Goal: Information Seeking & Learning: Learn about a topic

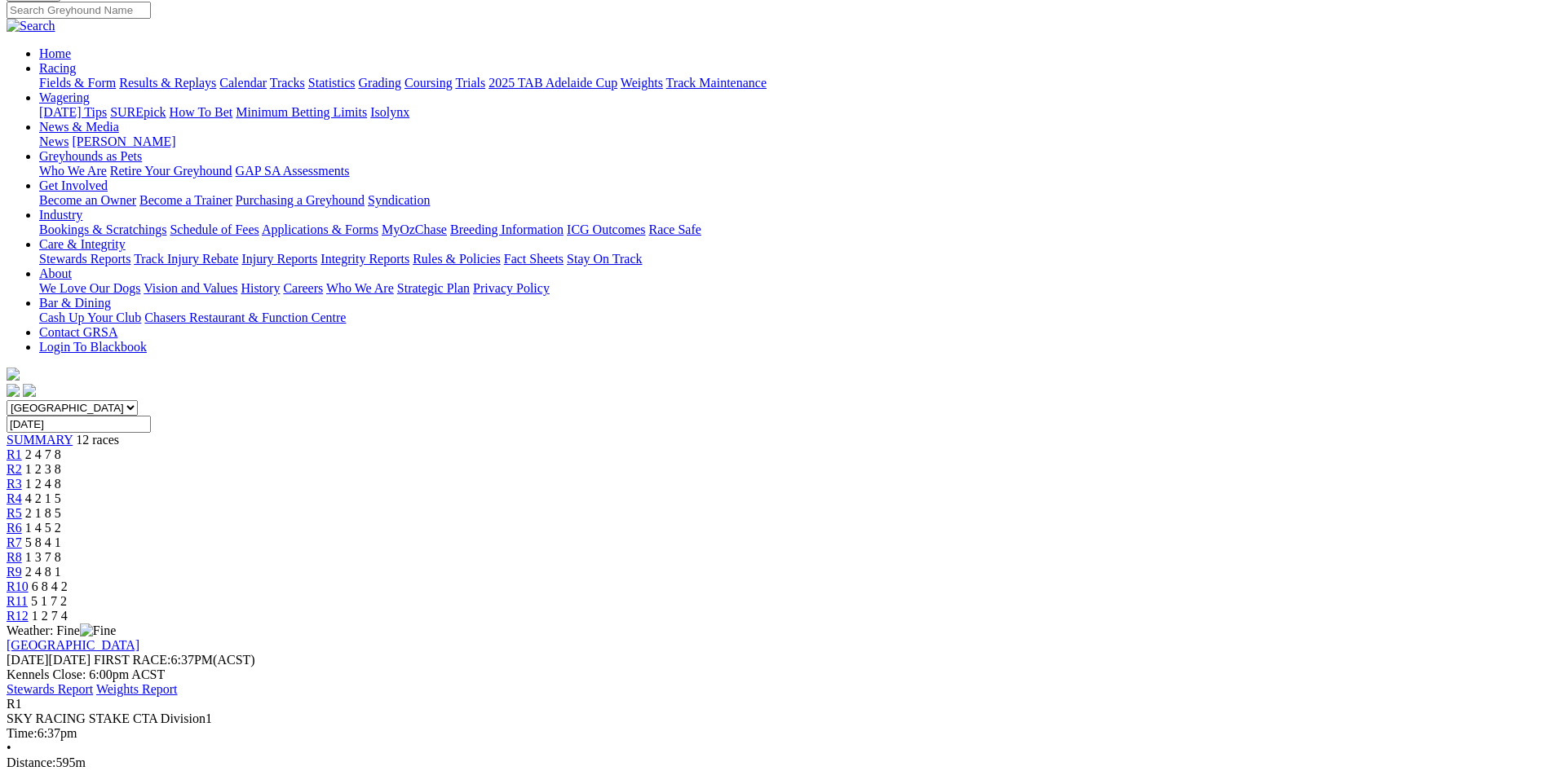
scroll to position [163, 0]
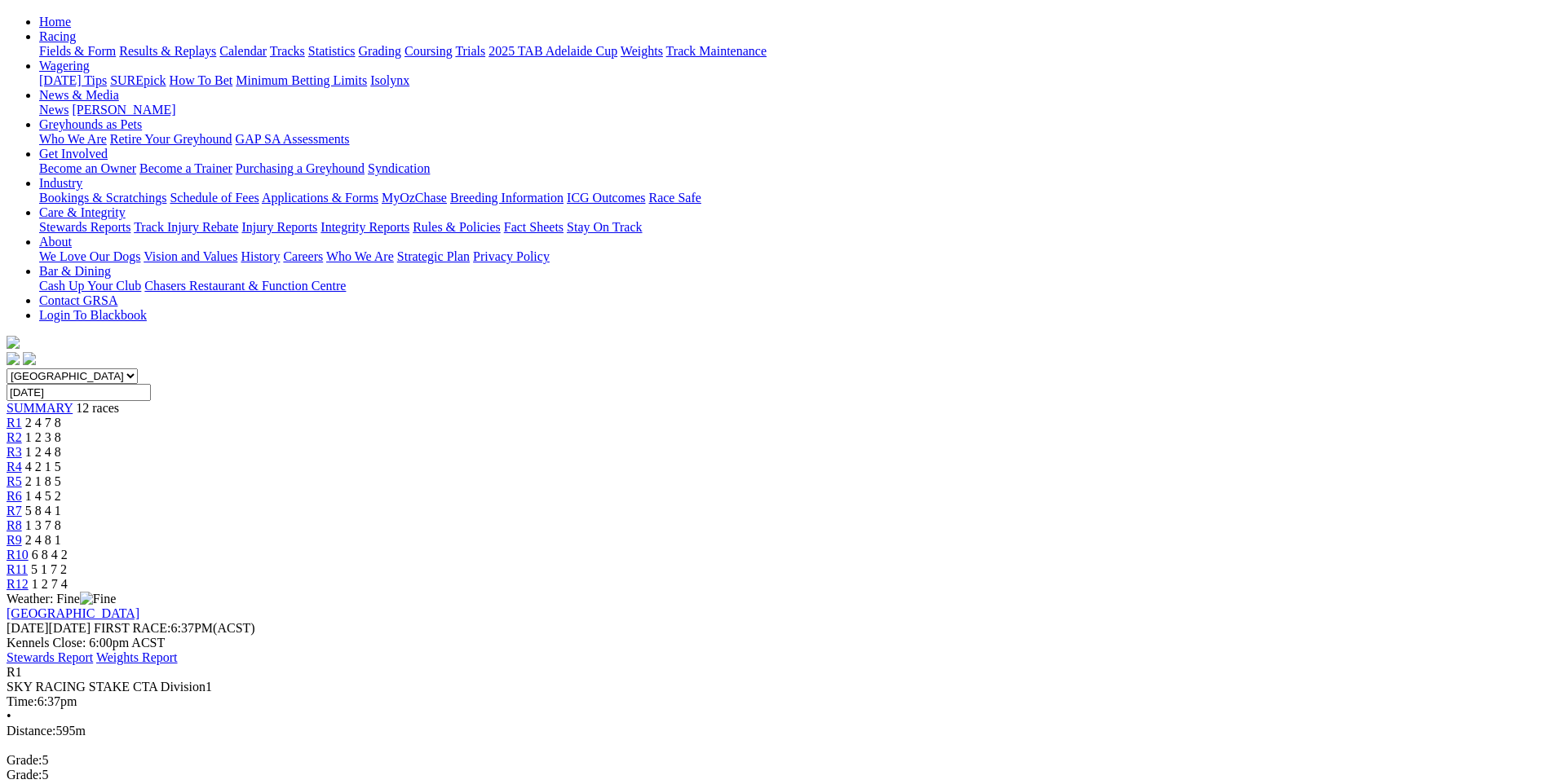
click at [22, 430] on span "R2" at bounding box center [14, 437] width 16 height 14
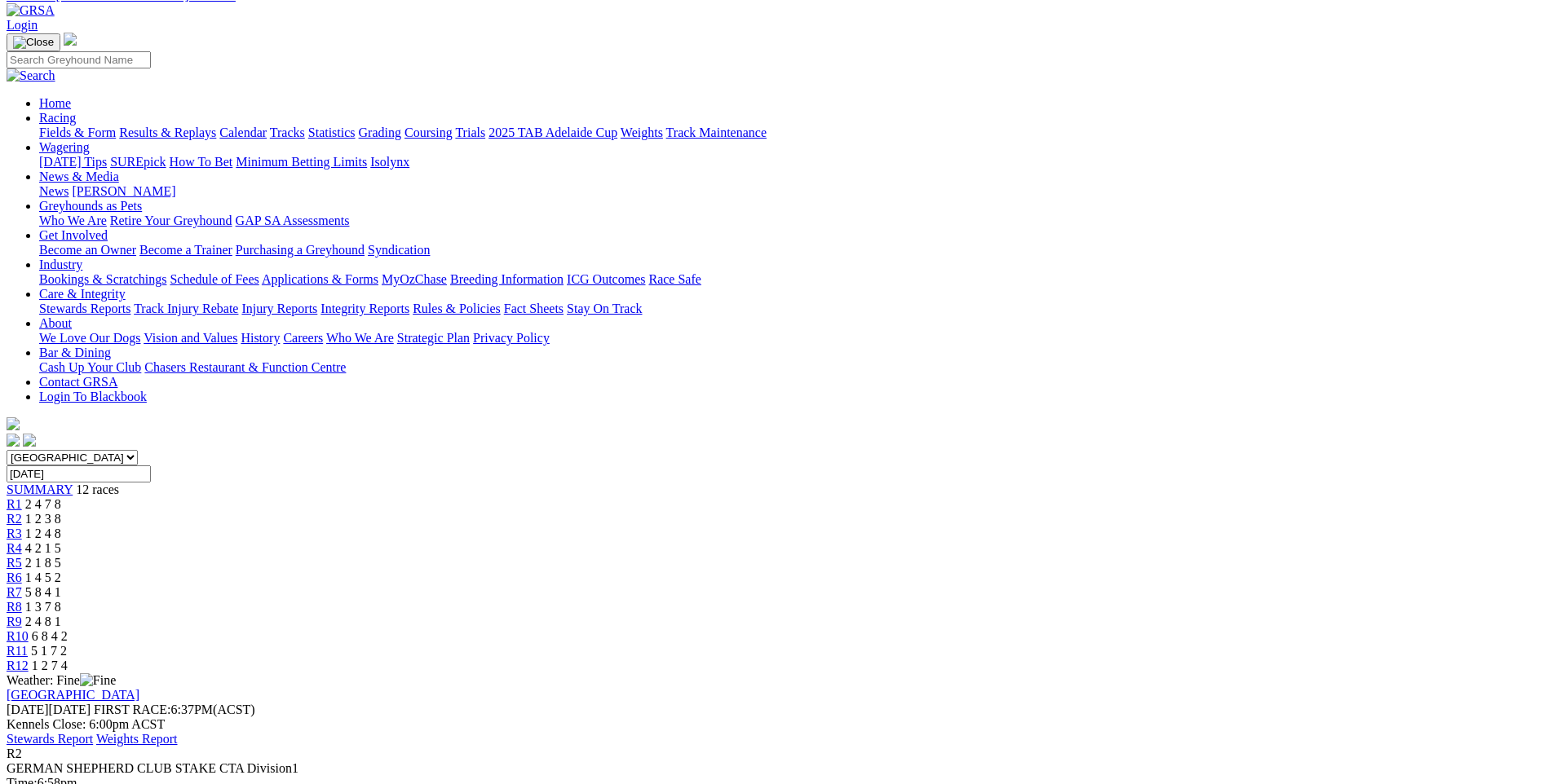
click at [22, 527] on span "R3" at bounding box center [14, 533] width 16 height 14
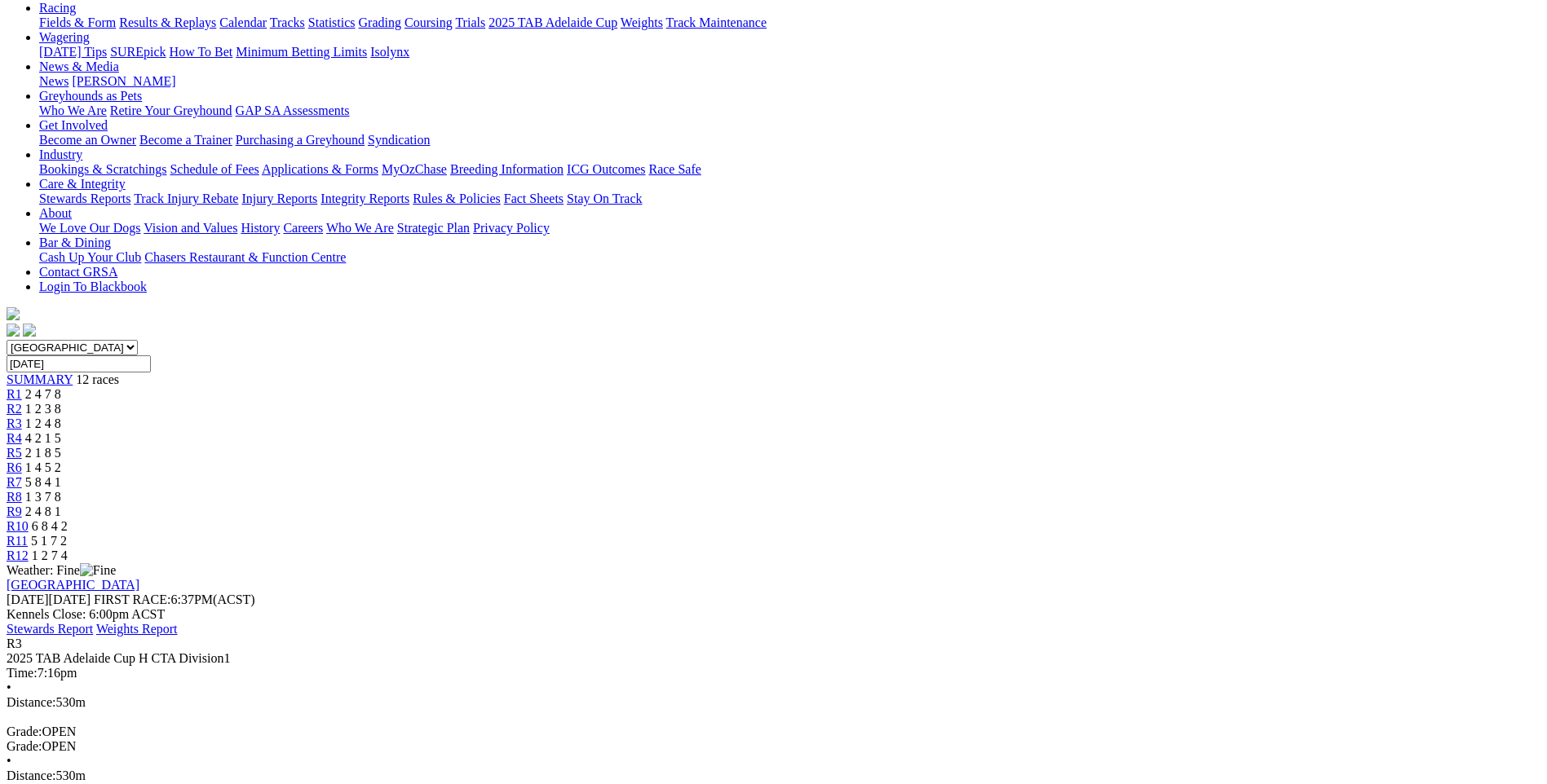
scroll to position [163, 0]
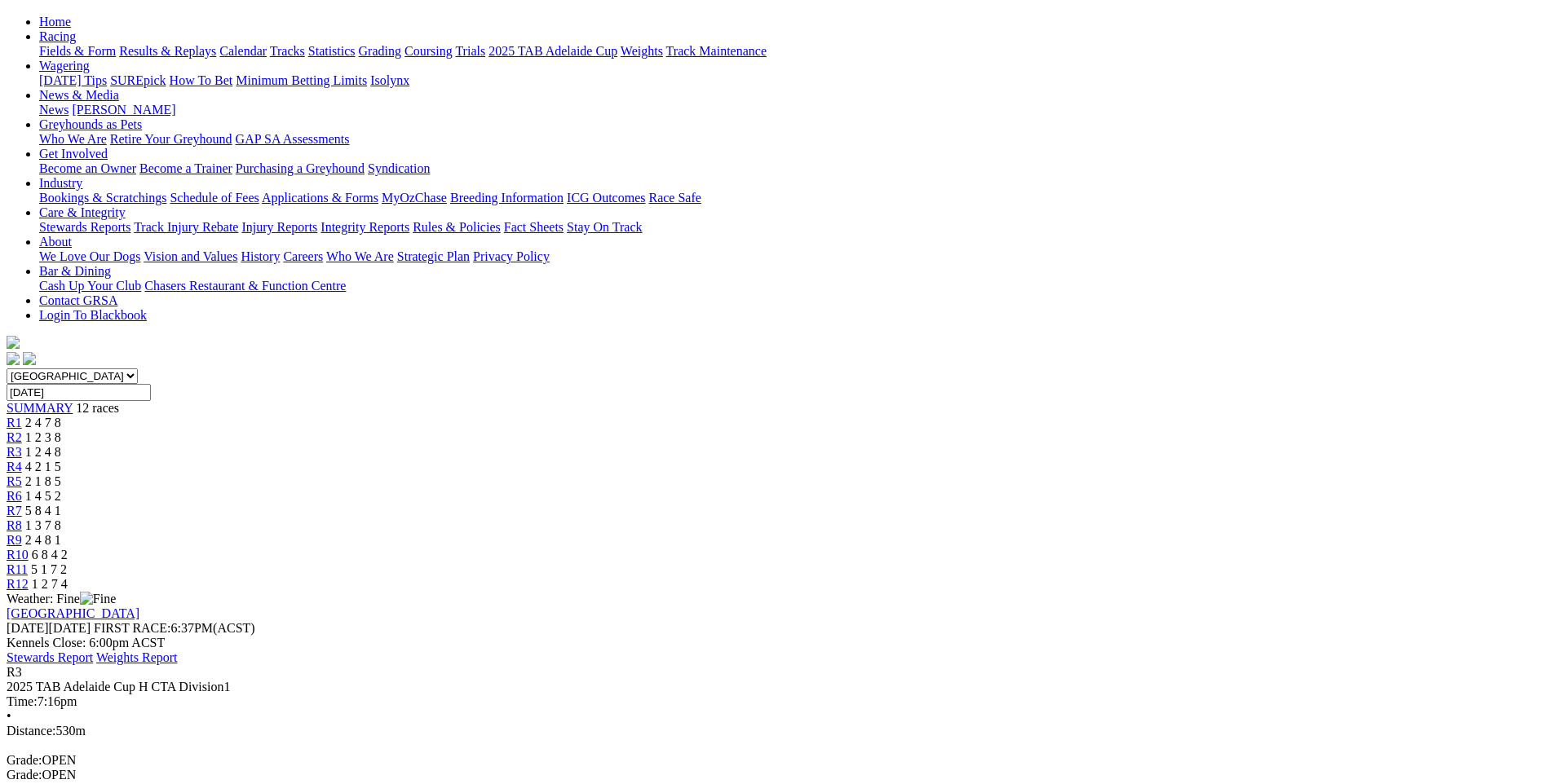
click at [22, 460] on link "R4" at bounding box center [14, 466] width 16 height 14
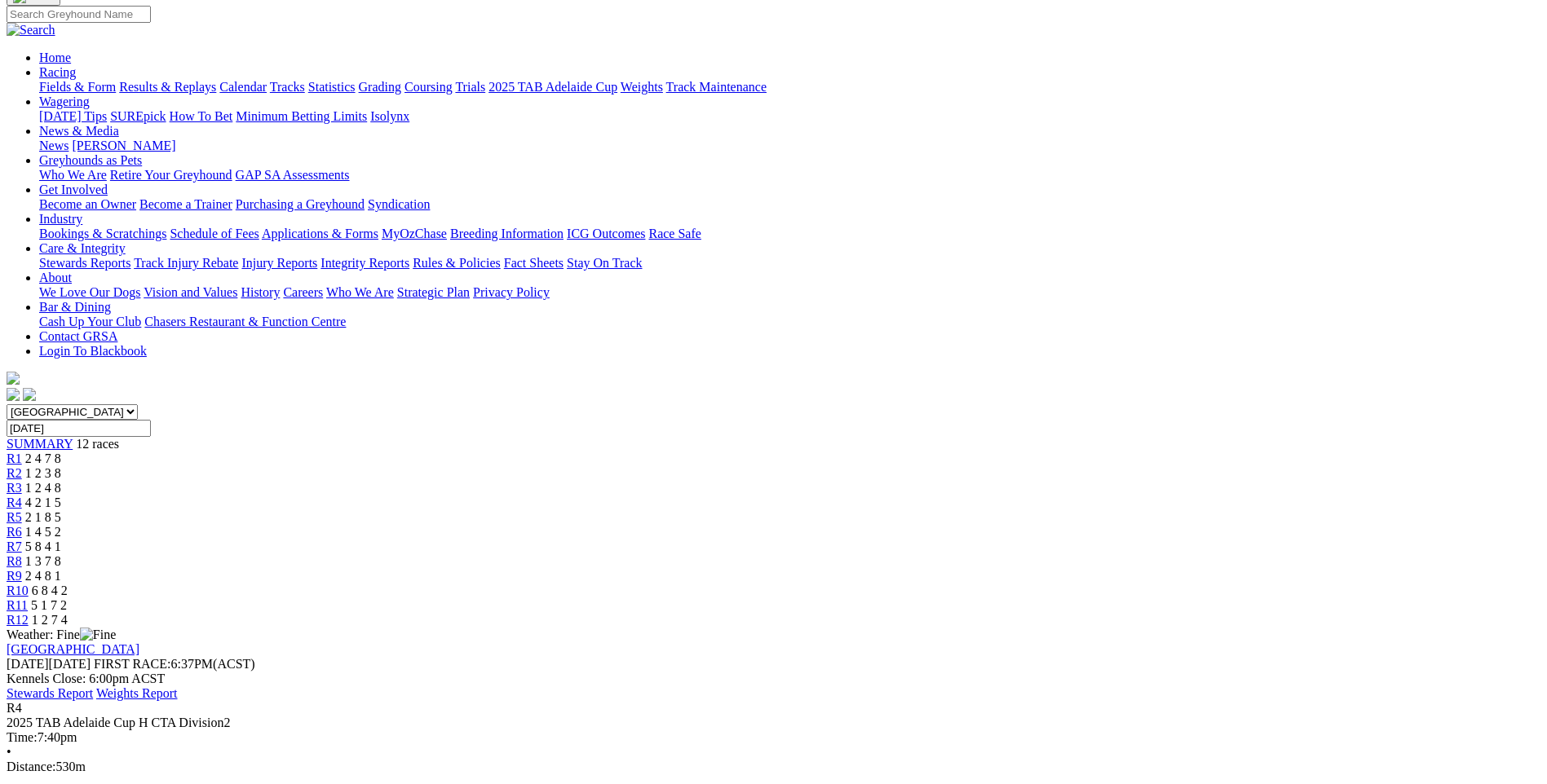
scroll to position [163, 0]
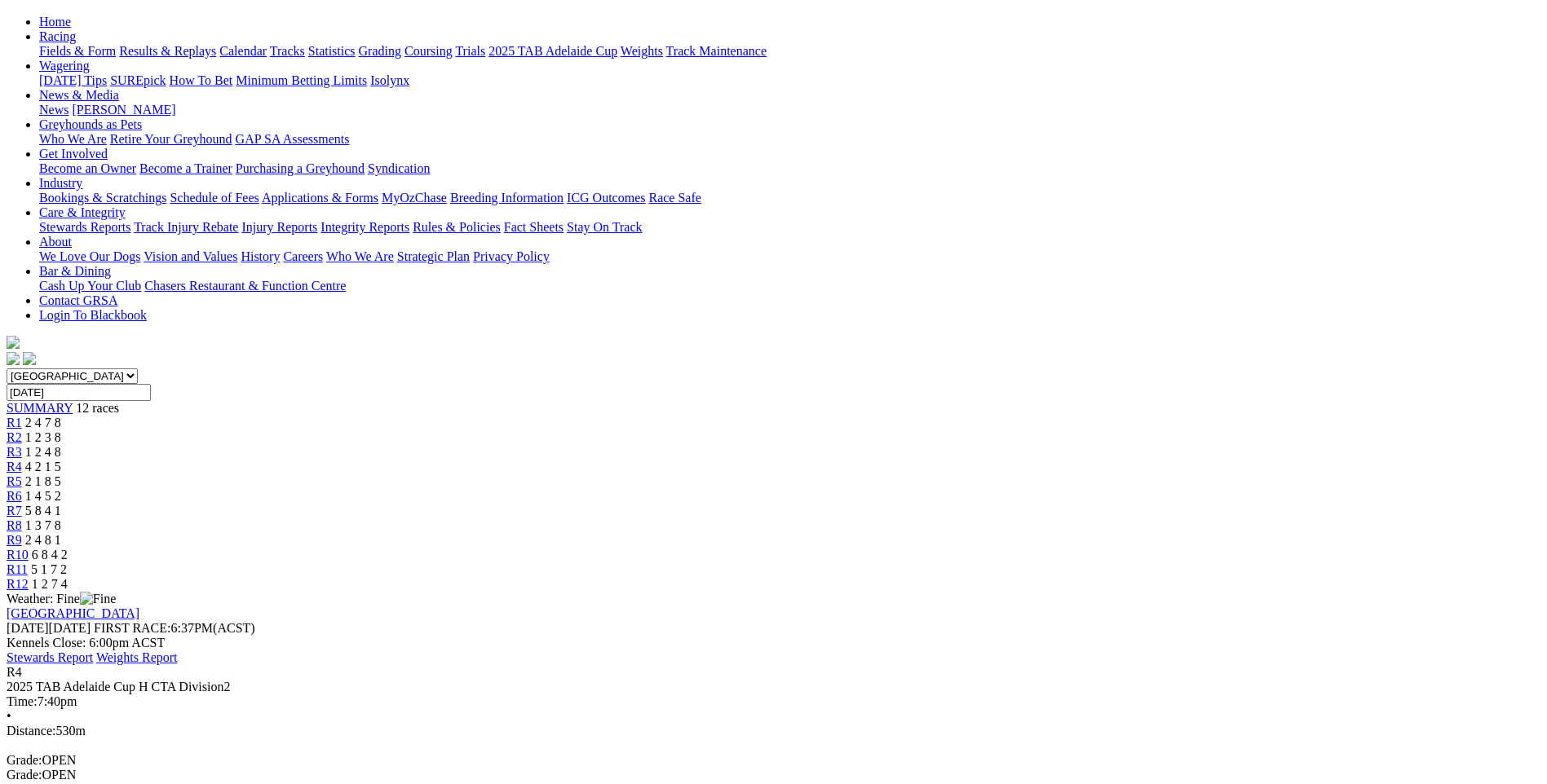
click at [22, 475] on span "R5" at bounding box center [14, 481] width 16 height 14
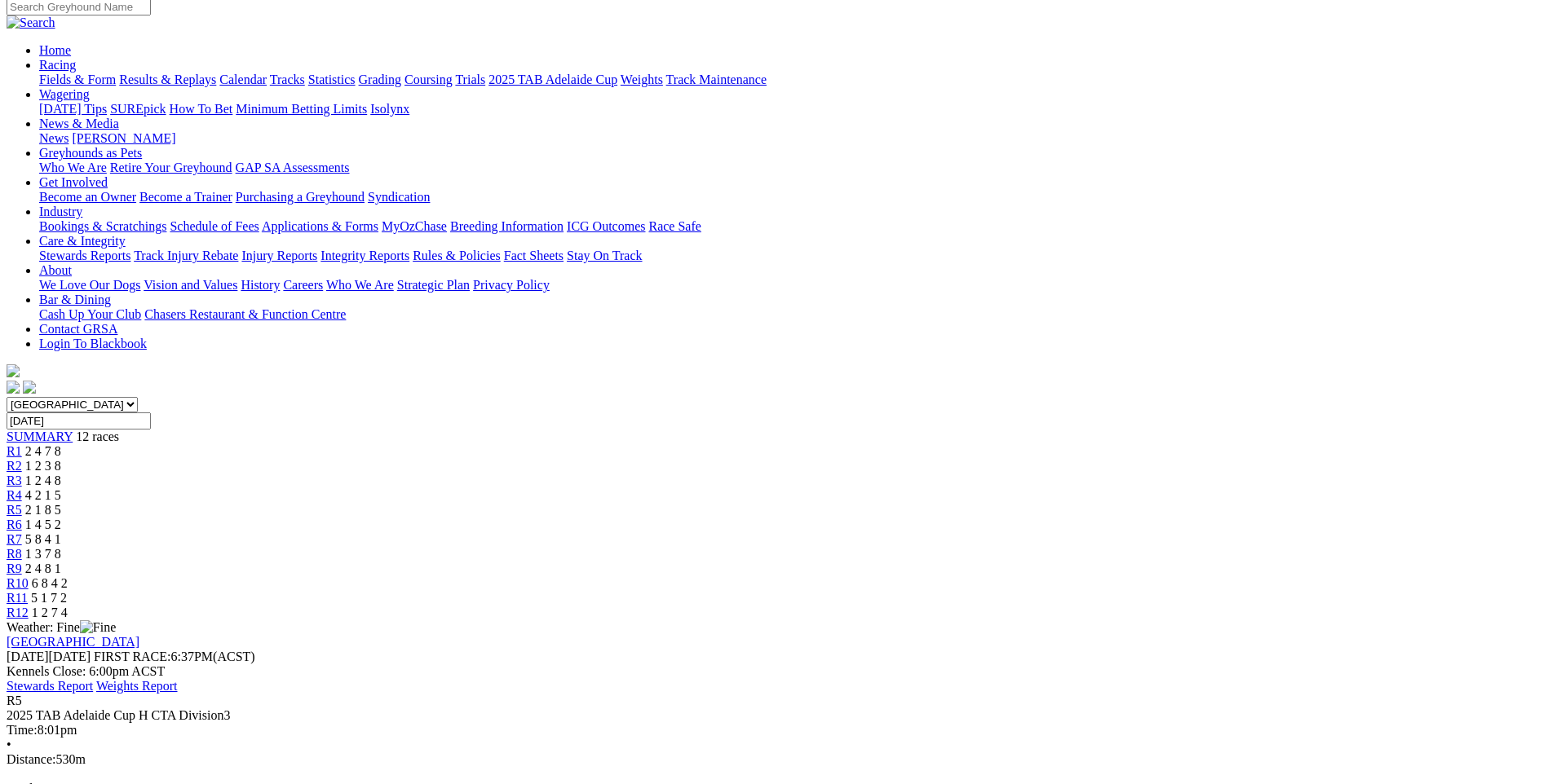
scroll to position [163, 0]
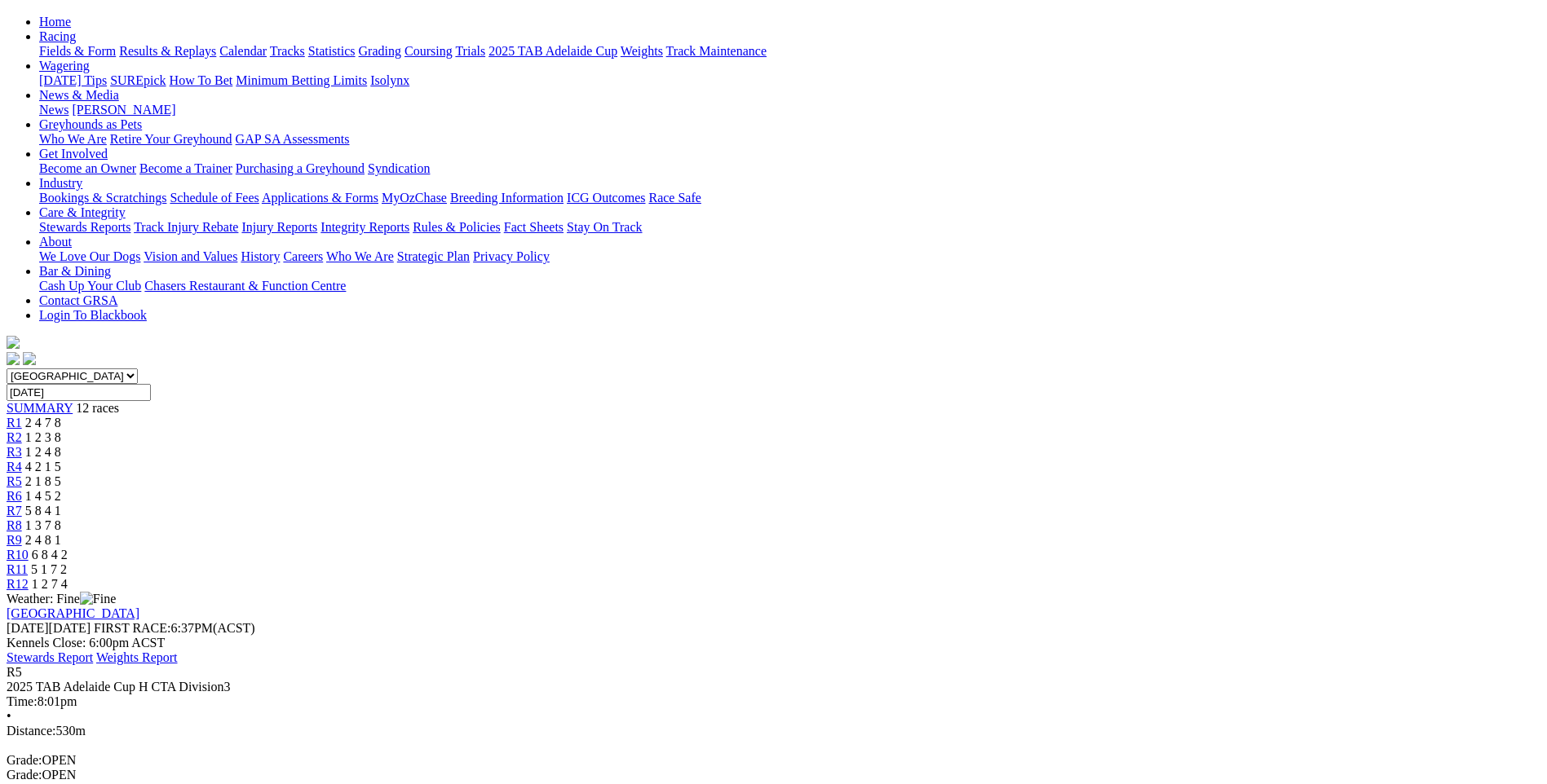
click at [22, 489] on span "R6" at bounding box center [14, 495] width 16 height 14
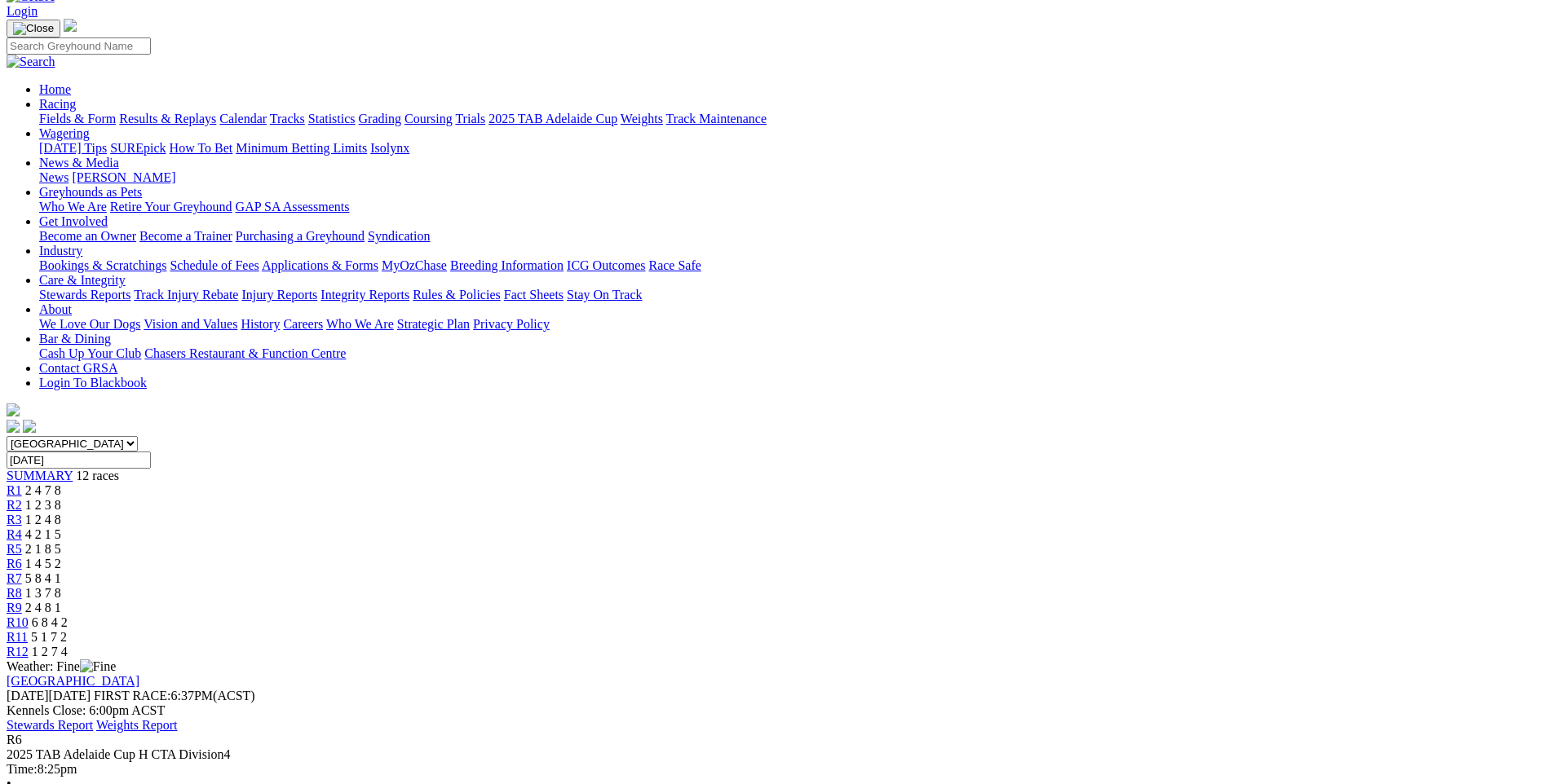
scroll to position [82, 0]
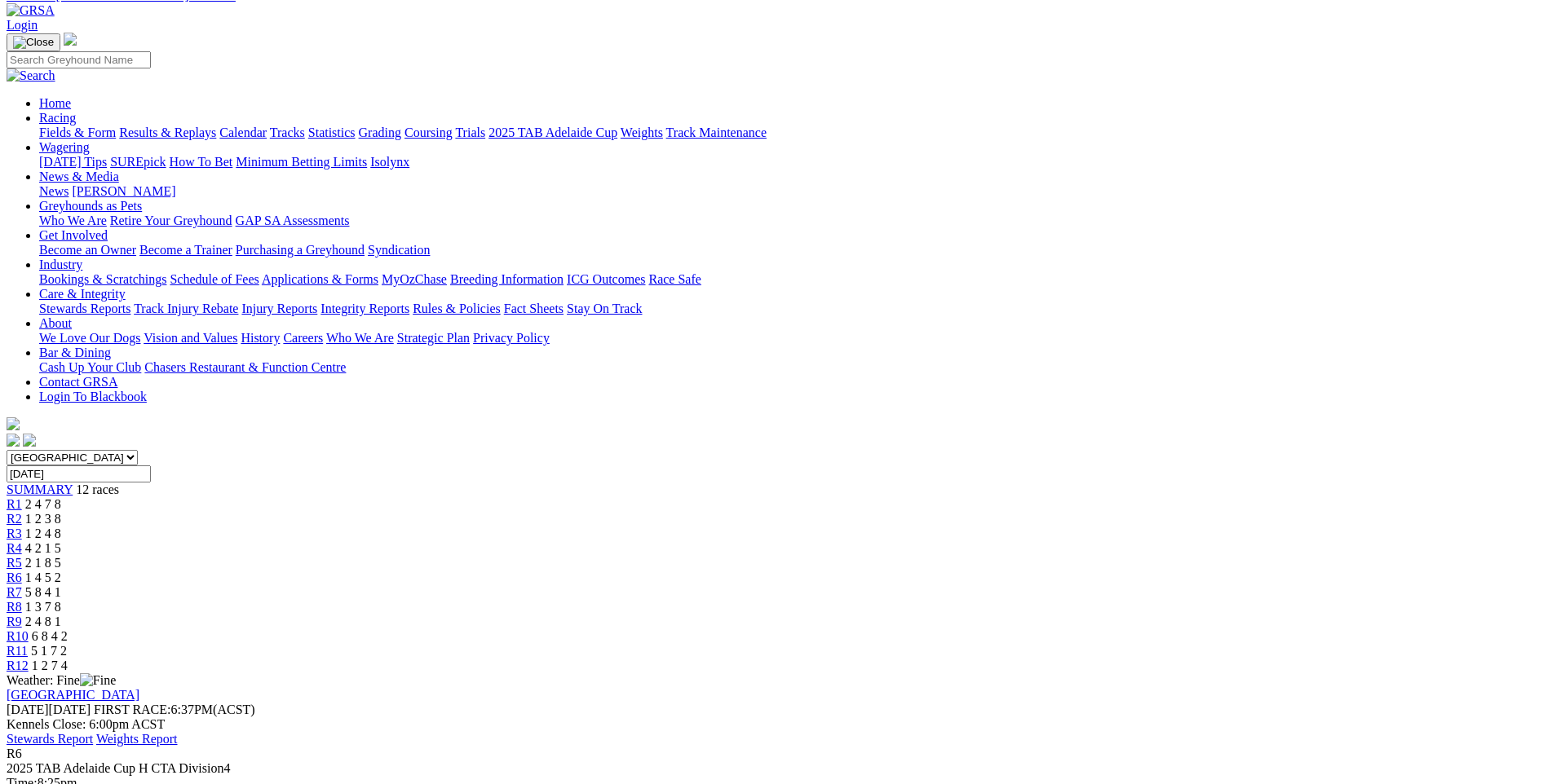
click at [22, 585] on span "R7" at bounding box center [14, 592] width 16 height 14
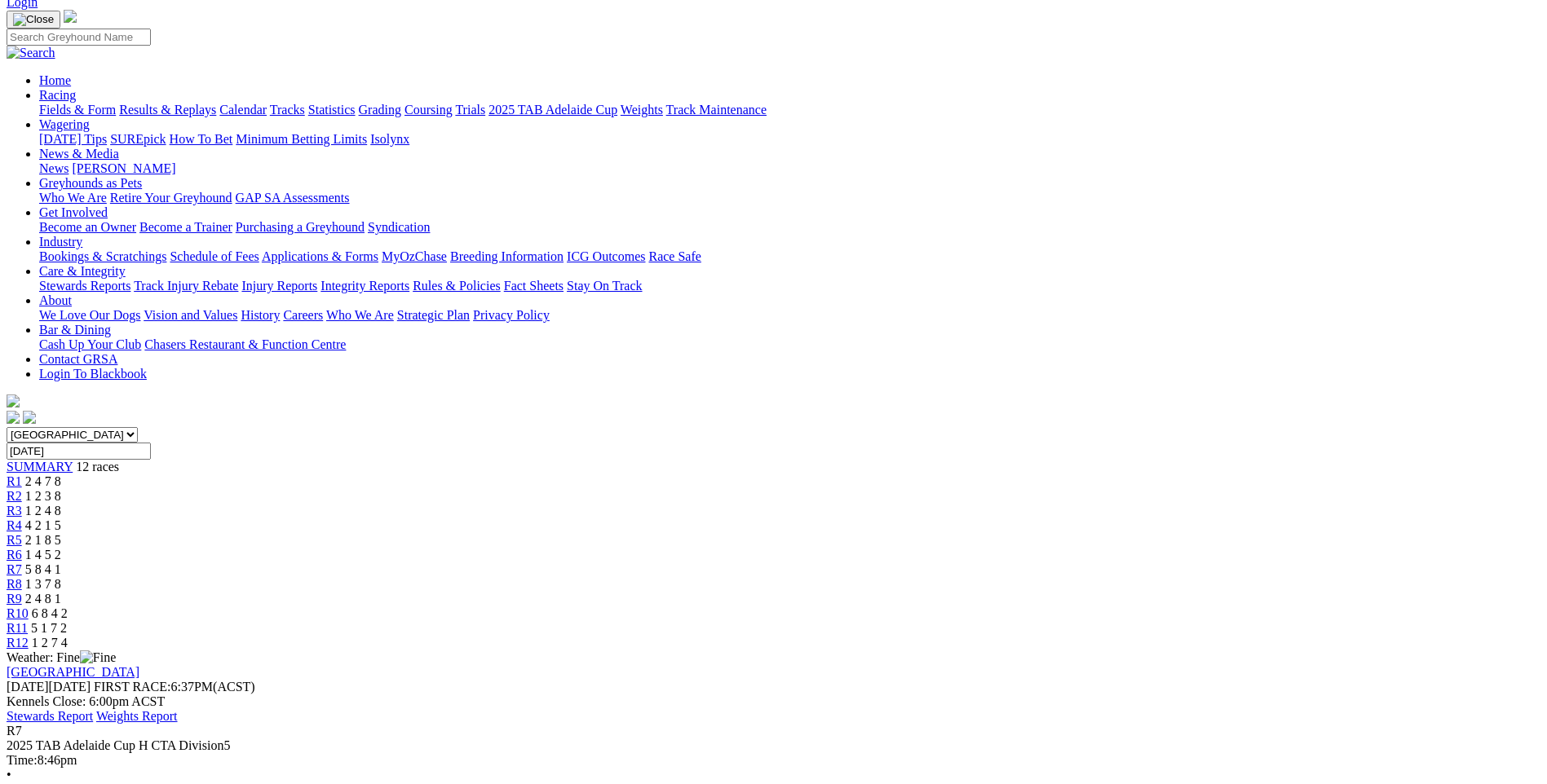
scroll to position [163, 0]
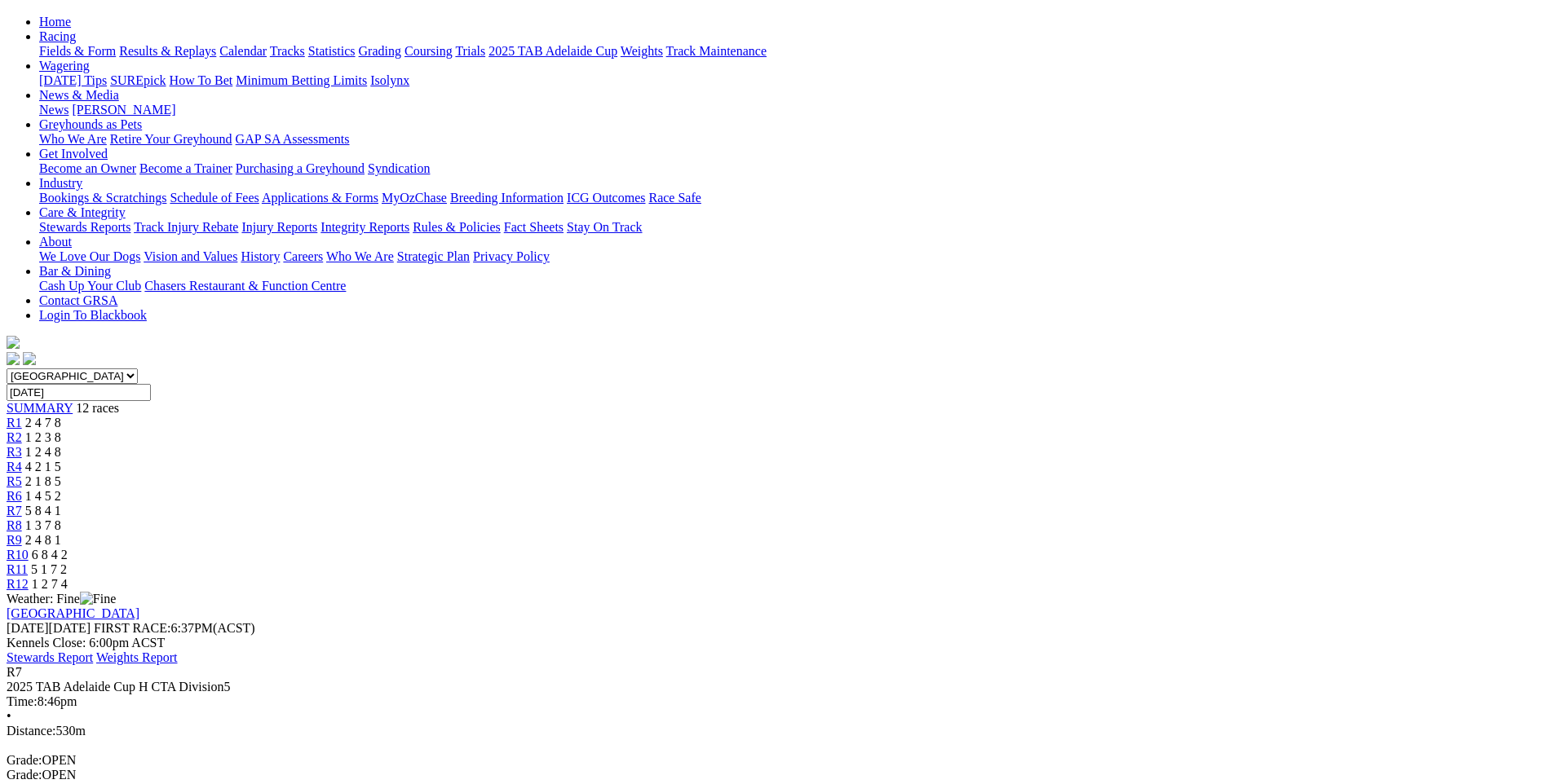
click at [22, 518] on span "R8" at bounding box center [14, 525] width 16 height 14
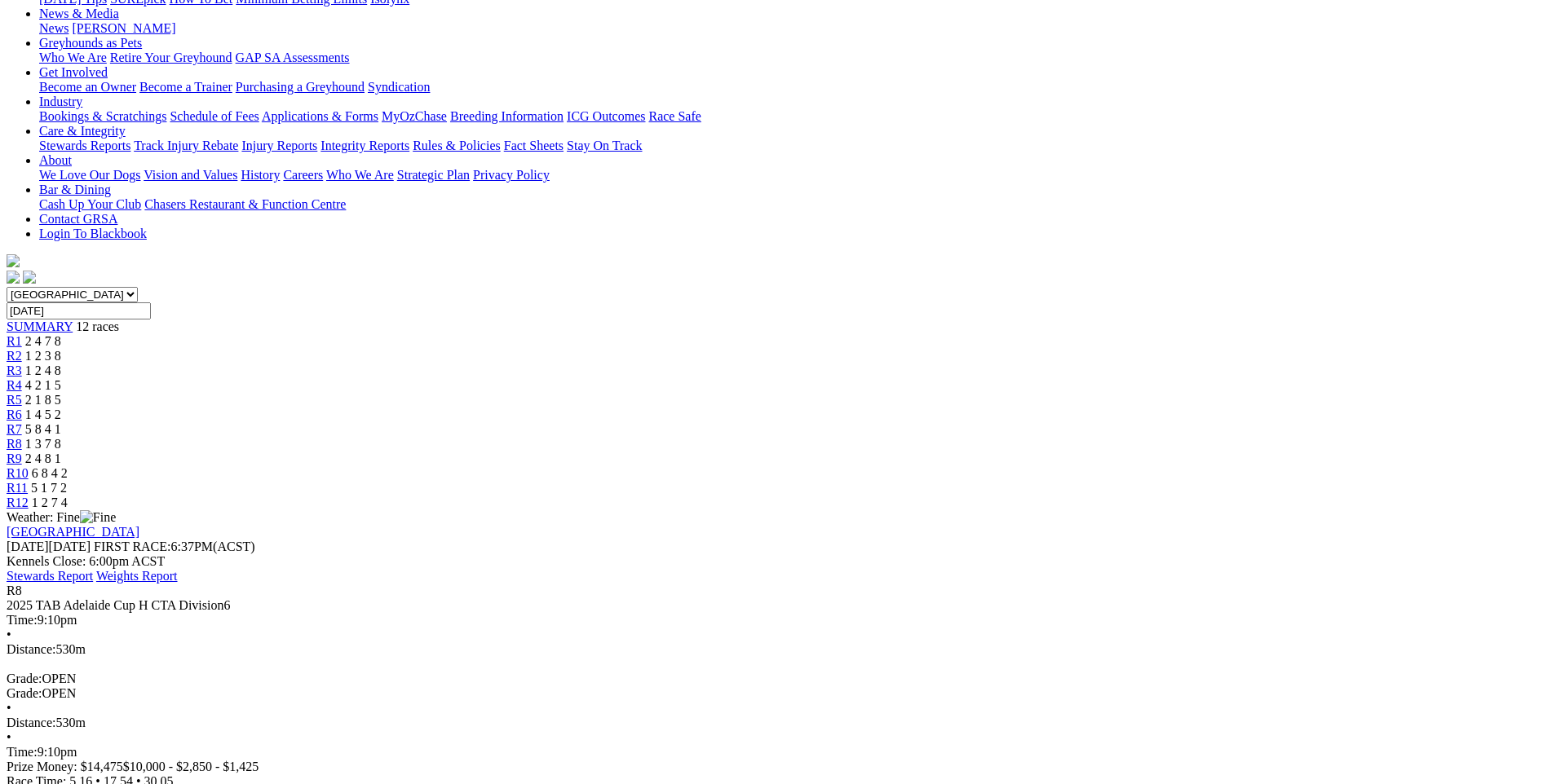
scroll to position [163, 0]
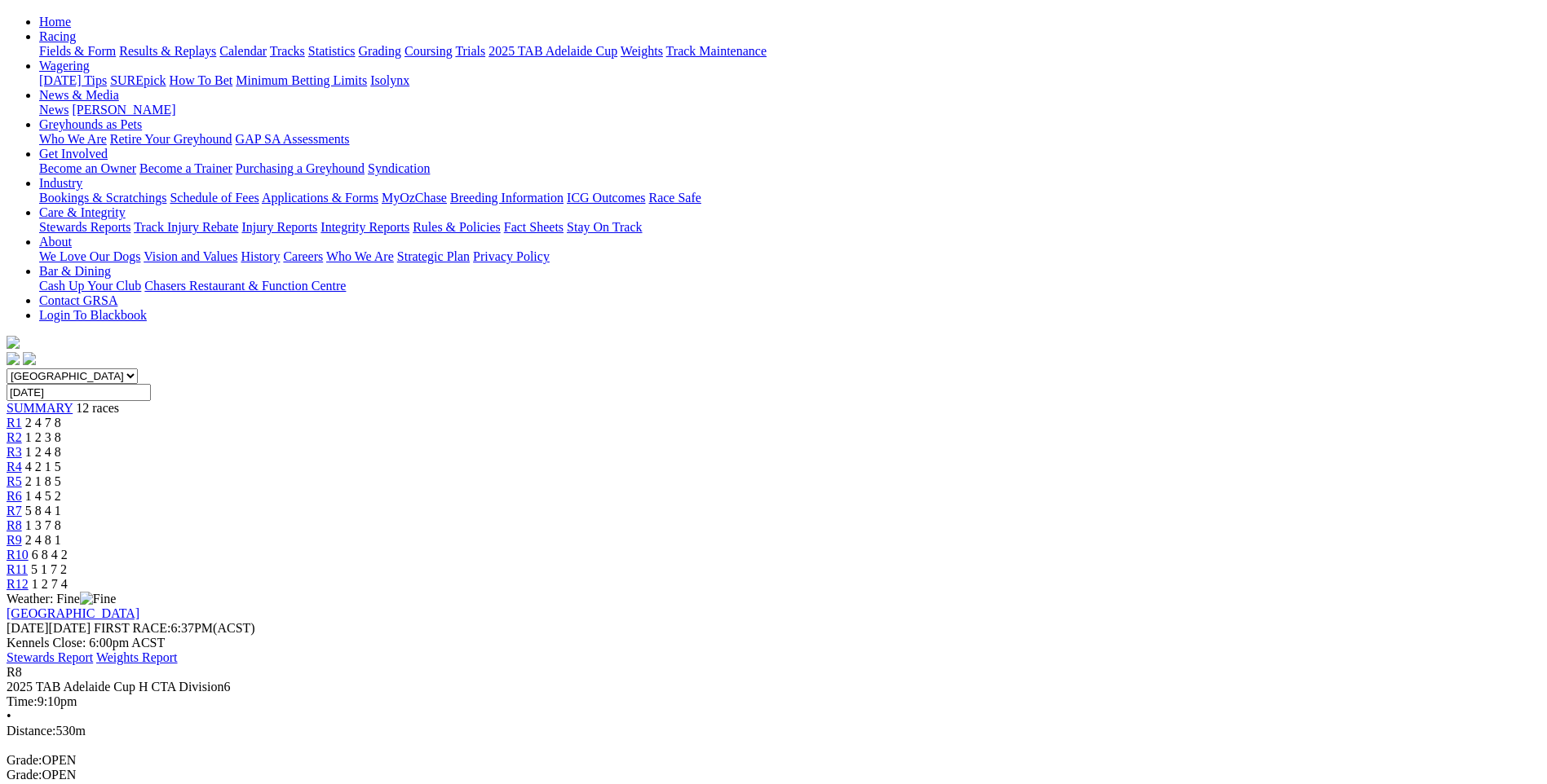
click at [22, 533] on span "R9" at bounding box center [14, 540] width 16 height 14
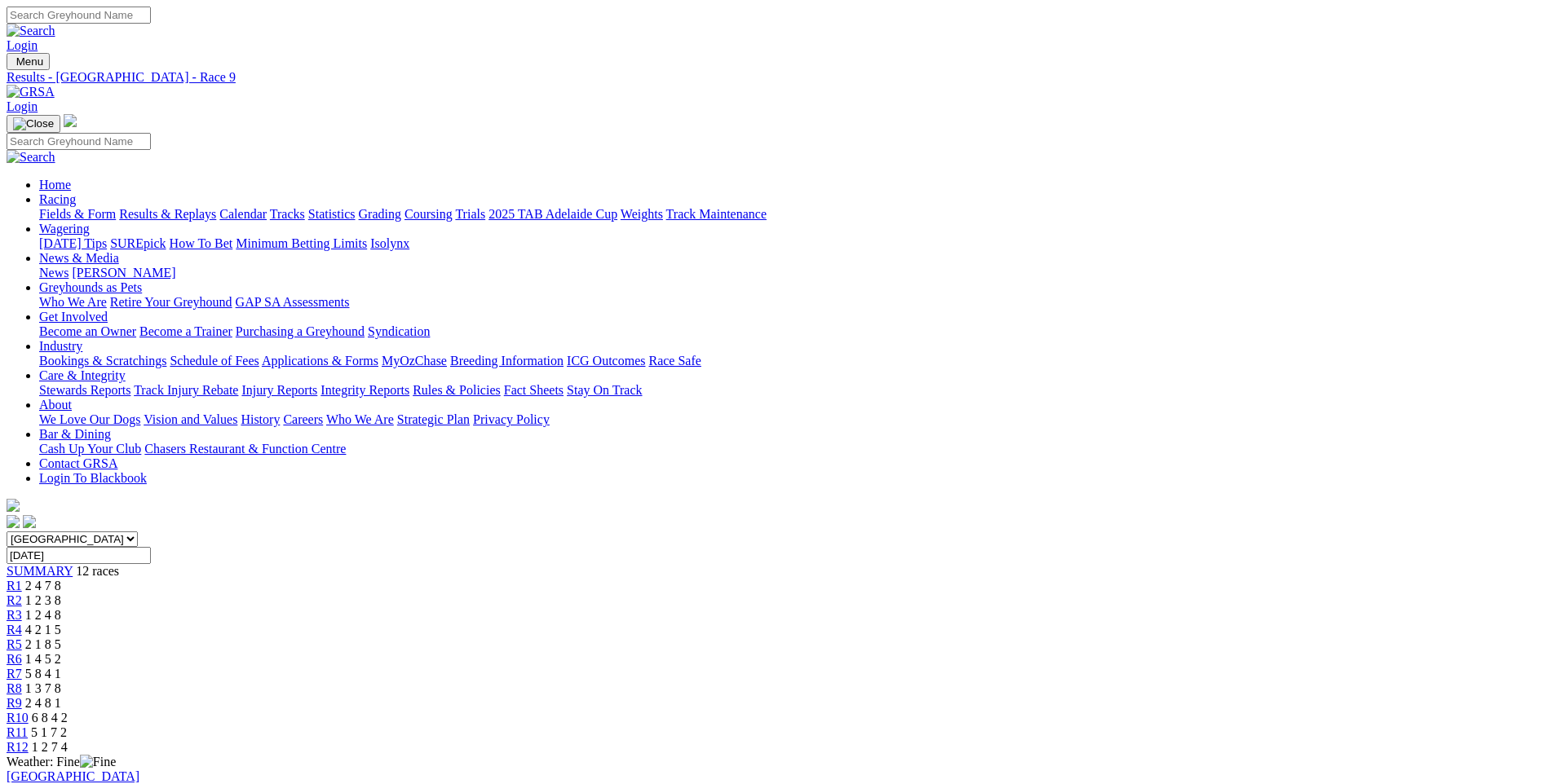
click at [22, 682] on span "R8" at bounding box center [14, 688] width 16 height 14
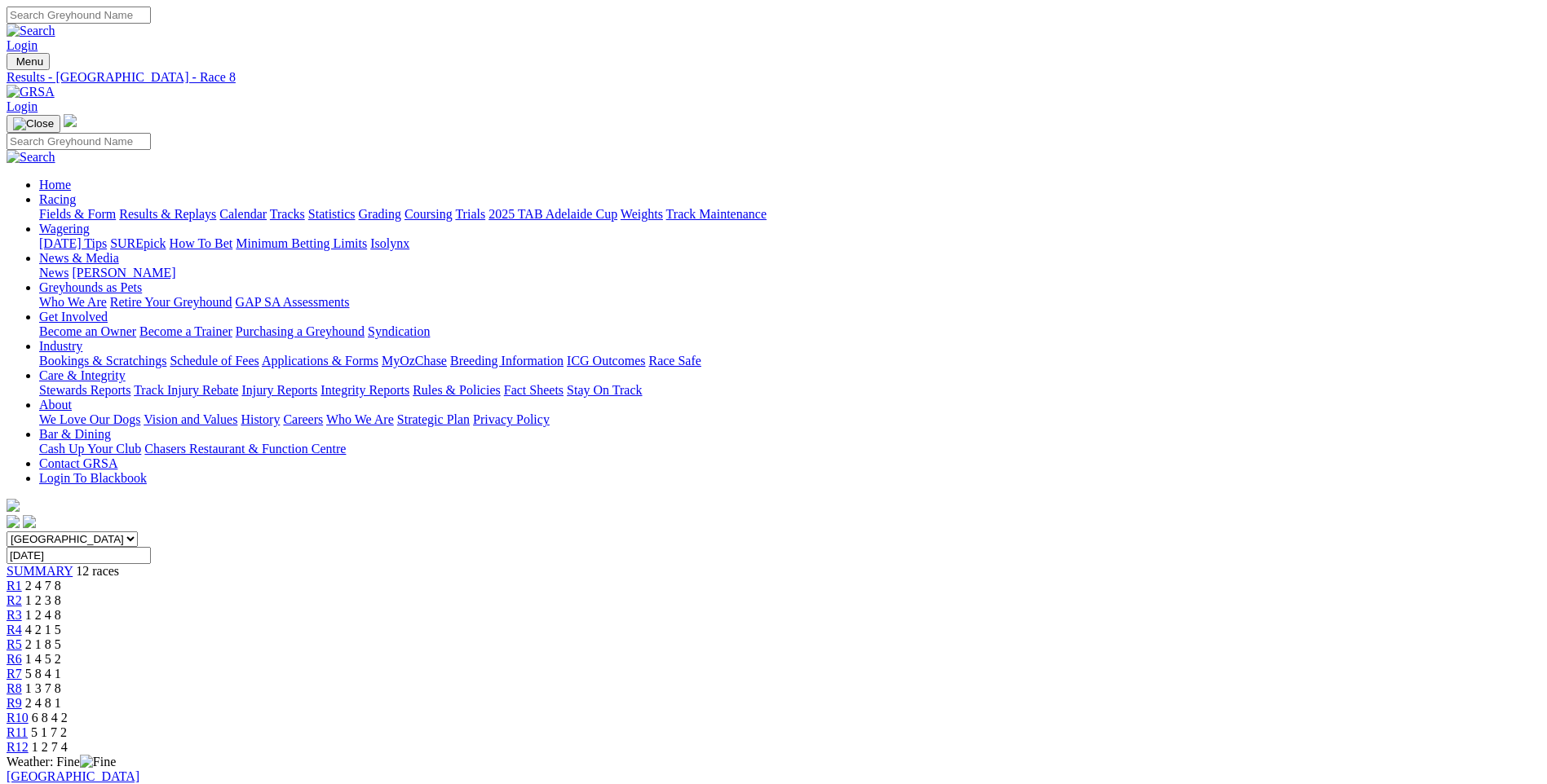
click at [22, 696] on span "R9" at bounding box center [14, 702] width 16 height 14
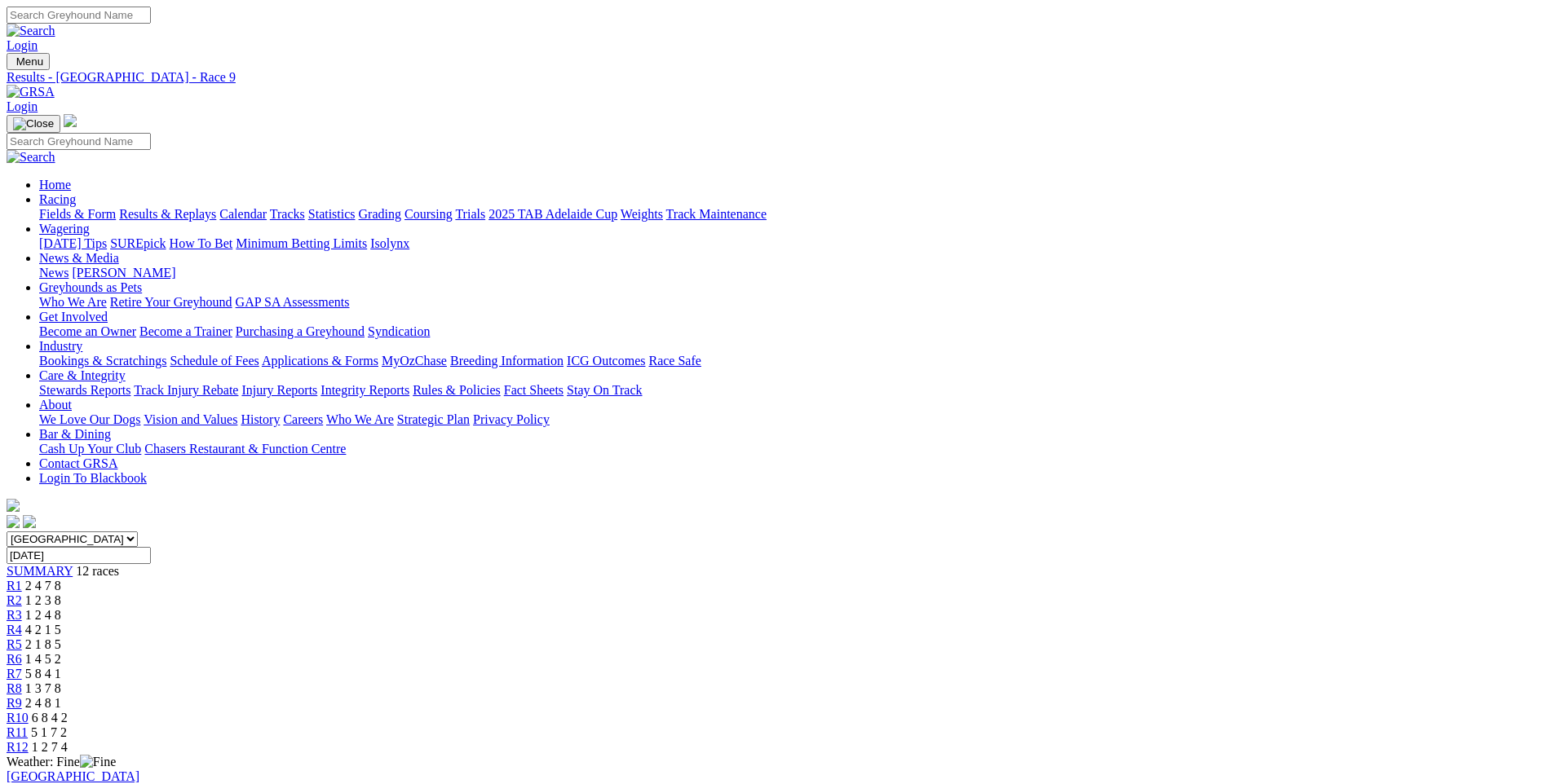
click at [22, 682] on link "R8" at bounding box center [14, 688] width 16 height 14
click at [869, 667] on div "R7 5 8 4 1" at bounding box center [773, 674] width 1534 height 15
click at [22, 652] on span "R6" at bounding box center [14, 659] width 16 height 14
click at [22, 637] on span "R5" at bounding box center [14, 644] width 16 height 14
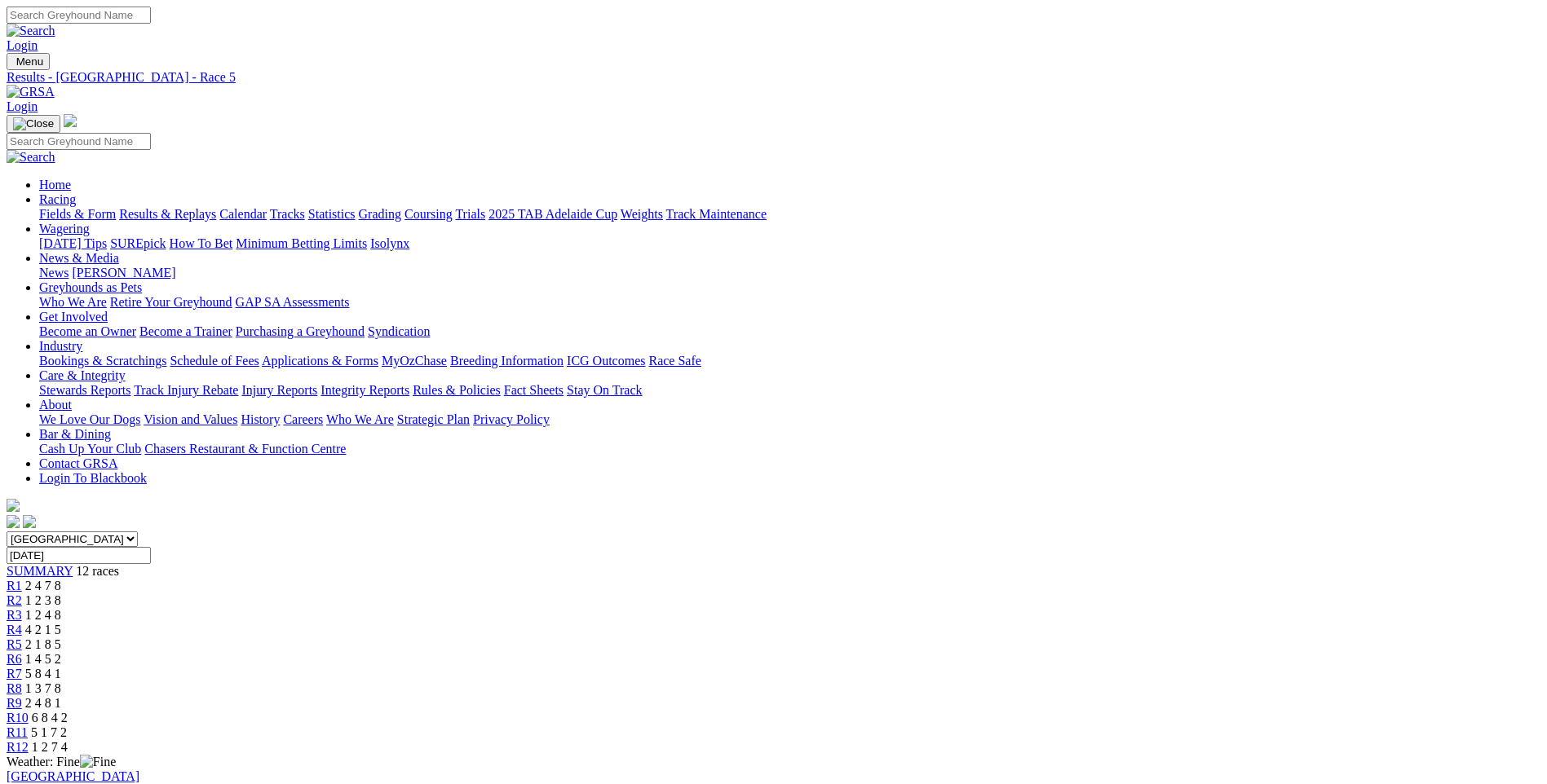
click at [22, 622] on span "R4" at bounding box center [14, 629] width 16 height 14
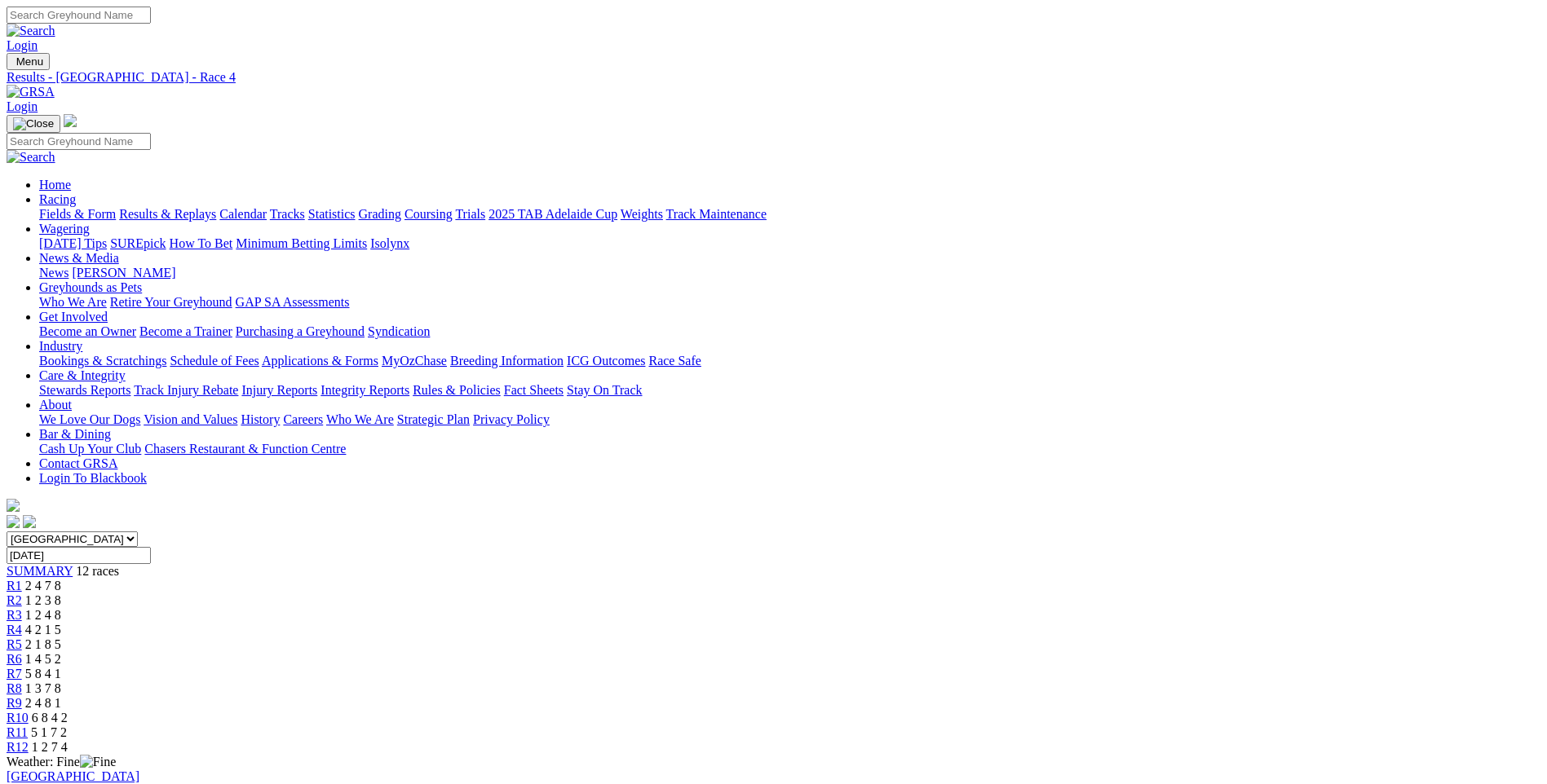
click at [22, 608] on span "R3" at bounding box center [14, 615] width 16 height 14
click at [76, 192] on link "Racing" at bounding box center [57, 199] width 36 height 14
click at [216, 207] on link "Results & Replays" at bounding box center [167, 214] width 97 height 14
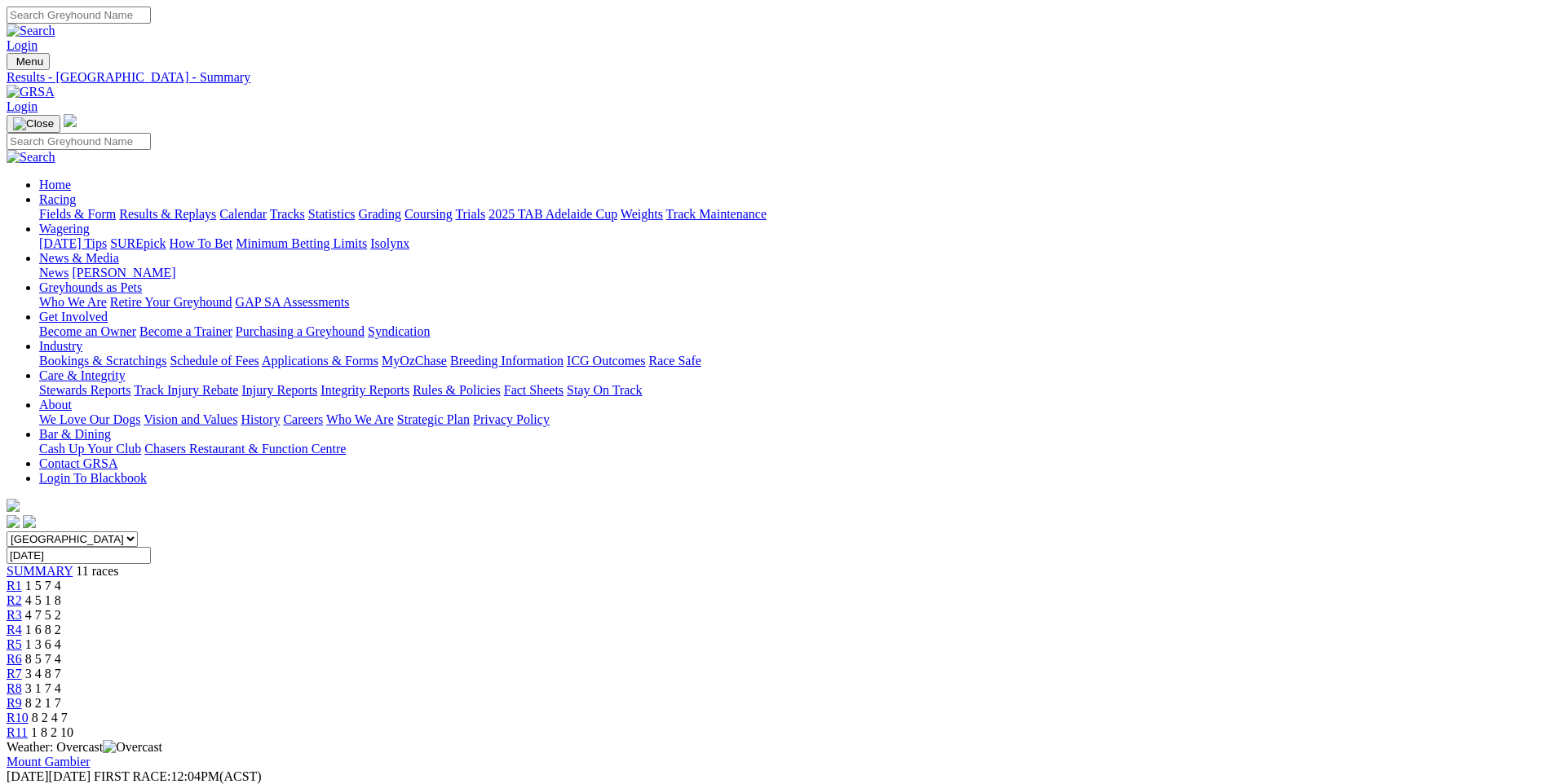
click at [216, 207] on link "Results & Replays" at bounding box center [167, 214] width 97 height 14
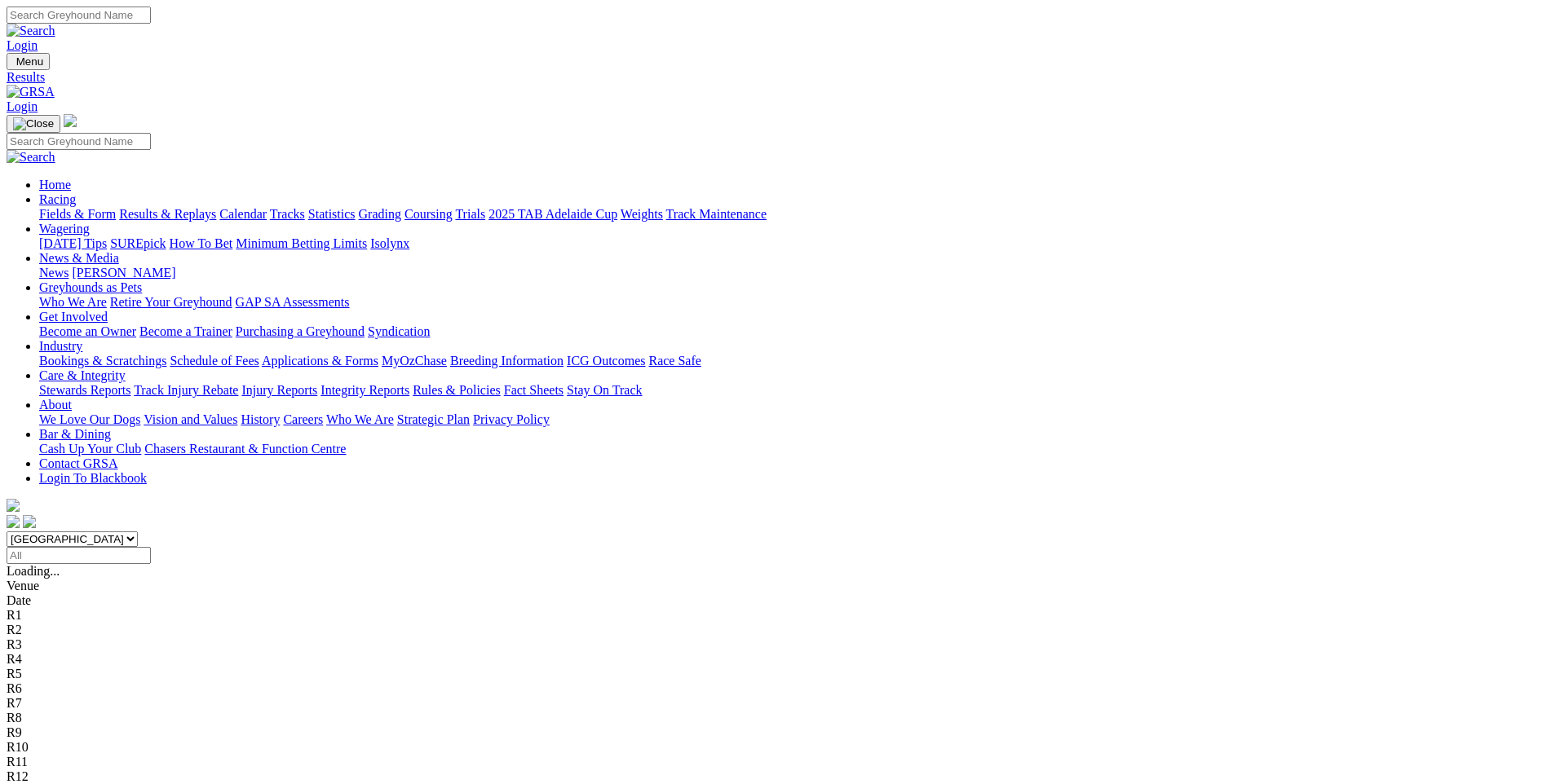
click at [116, 207] on link "Fields & Form" at bounding box center [77, 214] width 76 height 14
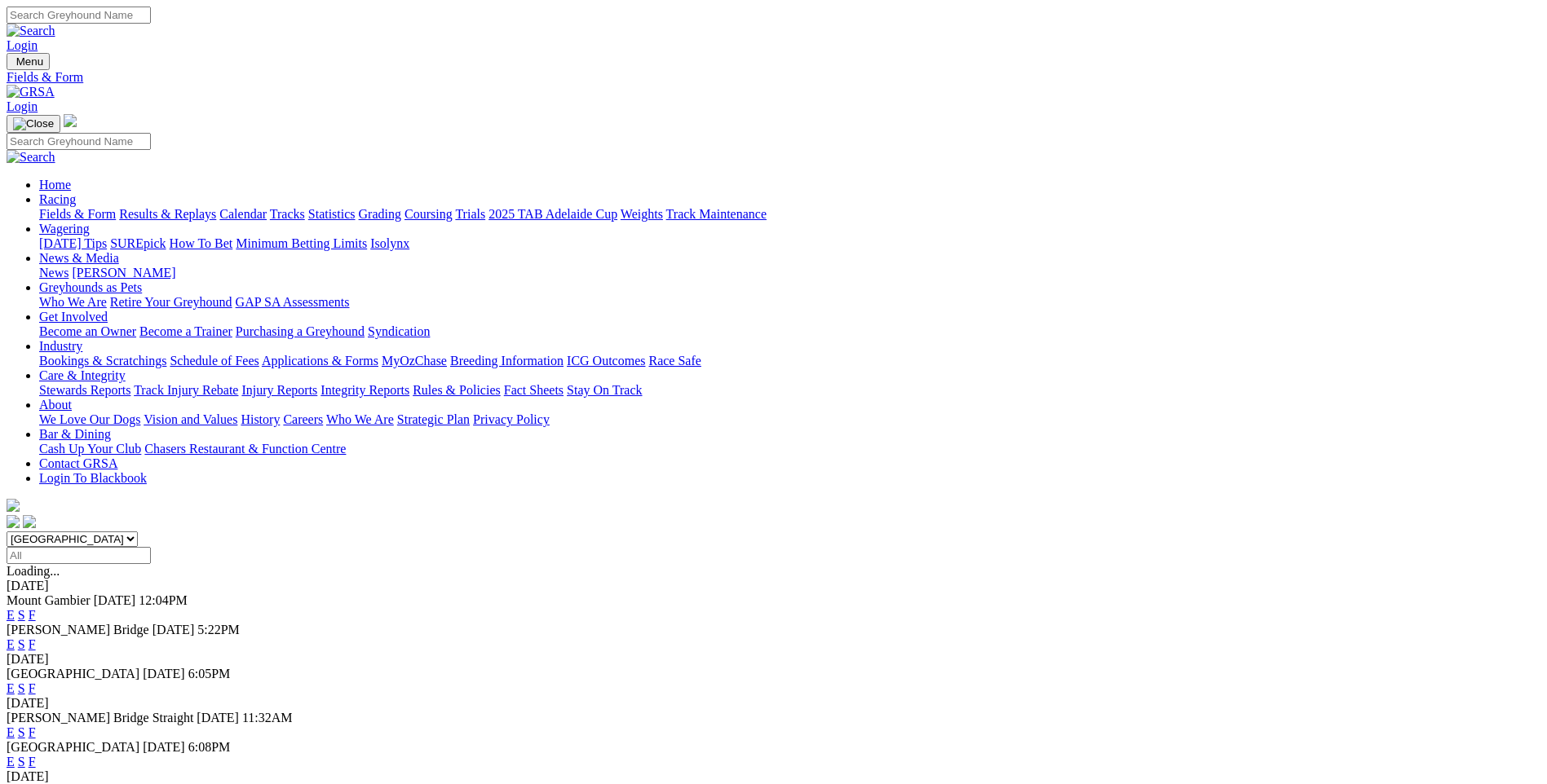
click at [216, 207] on link "Results & Replays" at bounding box center [167, 214] width 97 height 14
